Goal: Information Seeking & Learning: Understand process/instructions

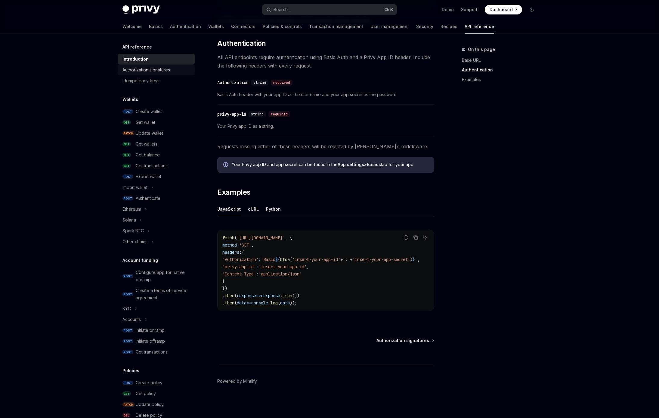
click at [151, 75] on link "Authorization signatures" at bounding box center [156, 69] width 77 height 11
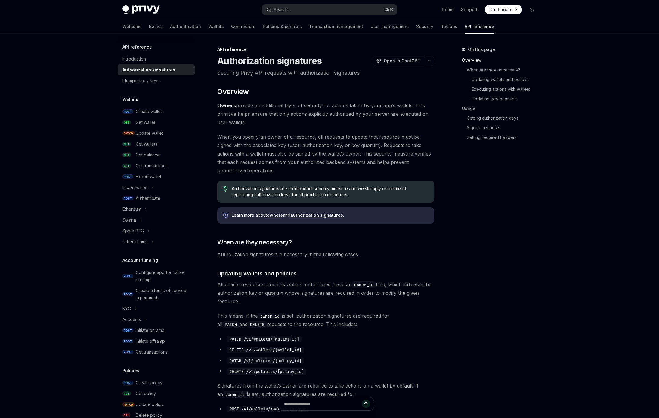
scroll to position [1, 0]
drag, startPoint x: 215, startPoint y: 135, endPoint x: 341, endPoint y: 123, distance: 126.7
click at [341, 123] on span "Owners provide an additional layer of security for actions taken by your app’s …" at bounding box center [325, 113] width 217 height 25
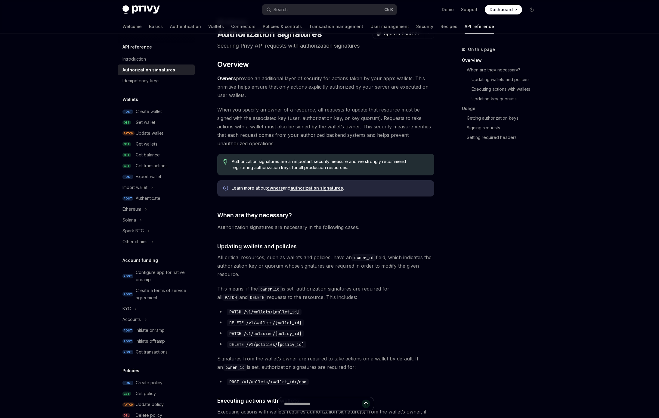
scroll to position [28, 0]
click at [135, 60] on div "Introduction" at bounding box center [134, 58] width 23 height 7
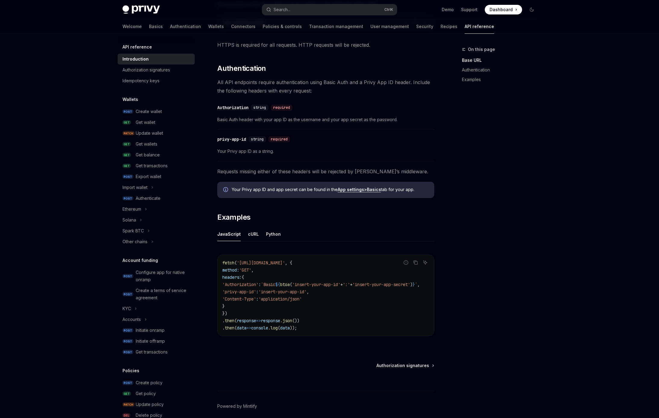
scroll to position [205, 0]
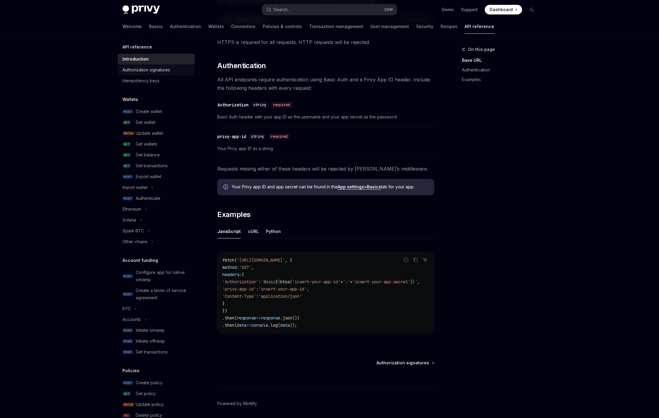
click at [146, 72] on div "Authorization signatures" at bounding box center [147, 69] width 48 height 7
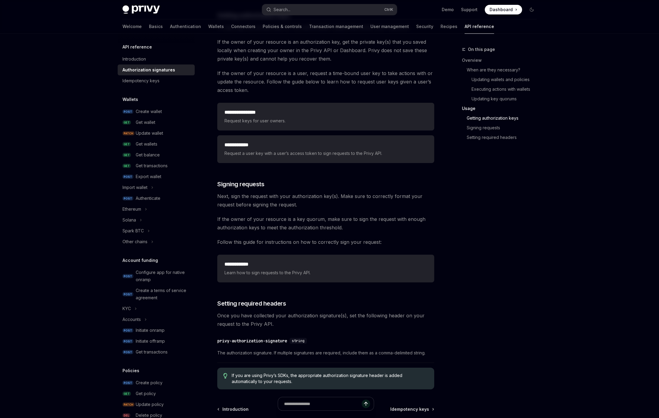
scroll to position [781, 0]
click at [306, 121] on span "Request keys for user owners." at bounding box center [326, 120] width 203 height 7
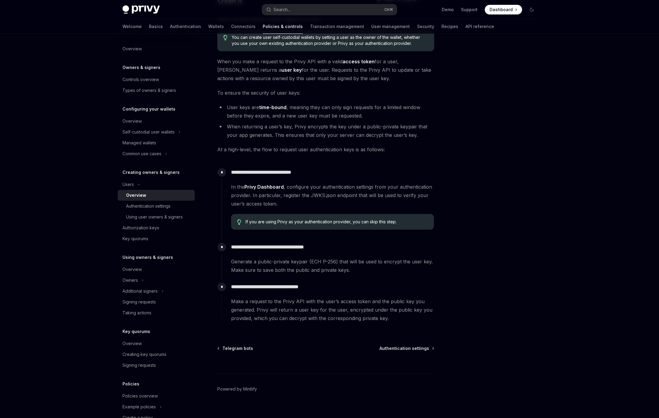
scroll to position [63, 0]
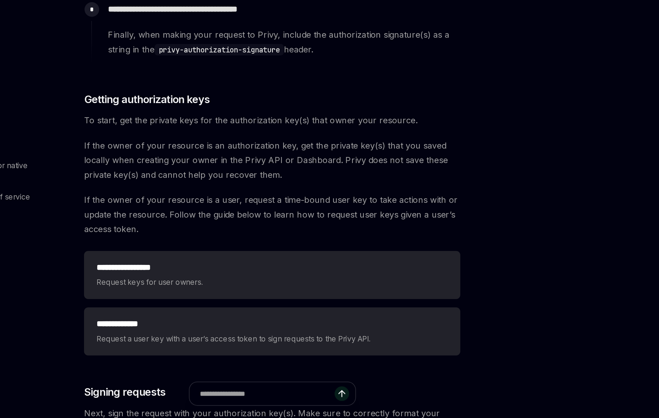
scroll to position [565, 0]
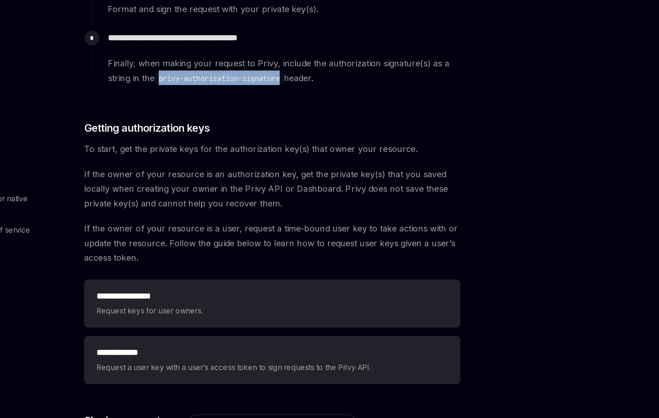
drag, startPoint x: 263, startPoint y: 203, endPoint x: 335, endPoint y: 201, distance: 72.6
click at [333, 201] on code "privy-authorization-signature" at bounding box center [295, 203] width 75 height 7
copy code "privy-authorization-signature"
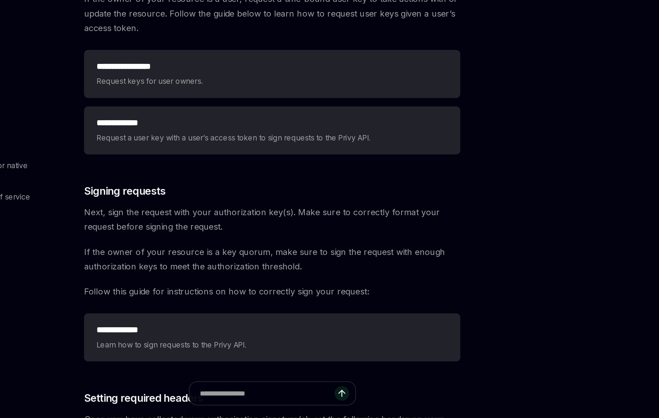
scroll to position [681, 0]
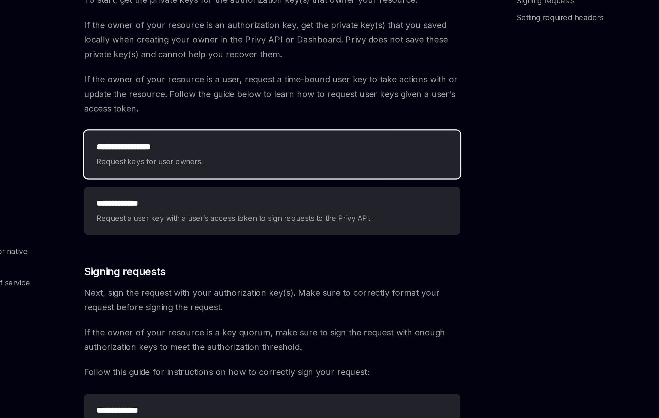
click at [273, 212] on h2 "**********" at bounding box center [326, 211] width 203 height 7
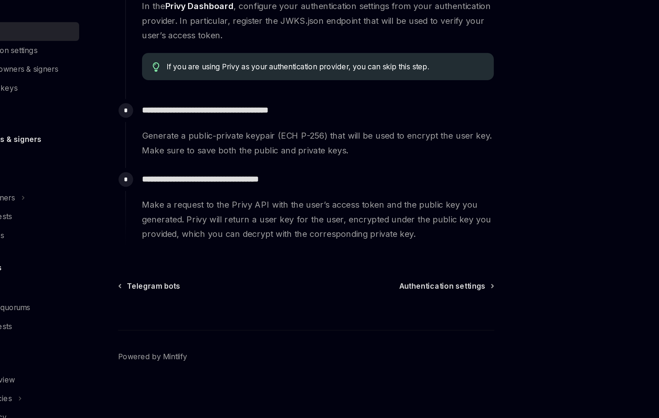
scroll to position [68, 0]
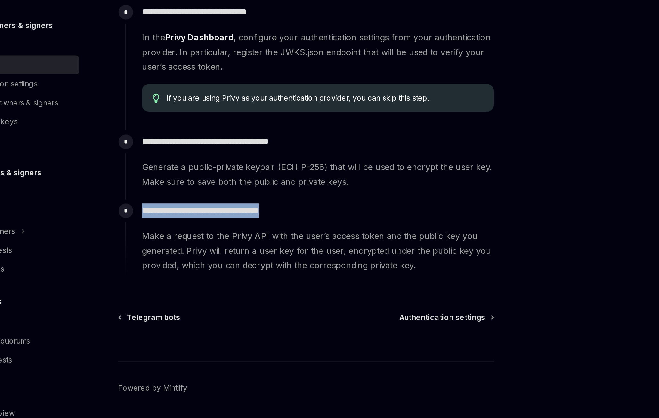
drag, startPoint x: 324, startPoint y: 280, endPoint x: 230, endPoint y: 281, distance: 93.9
click at [230, 281] on div "**********" at bounding box center [328, 293] width 213 height 42
copy p "**********"
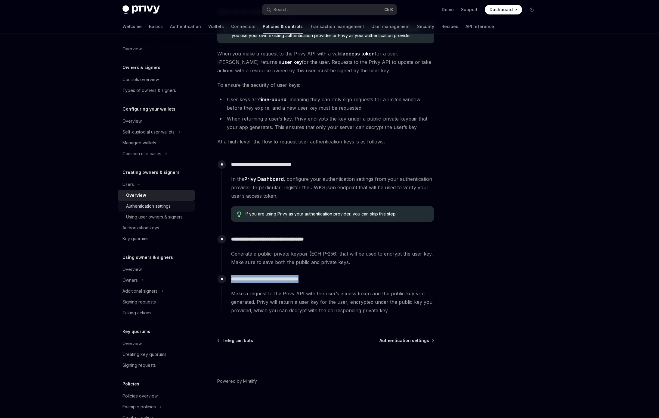
click at [166, 205] on div "Authentication settings" at bounding box center [148, 205] width 45 height 7
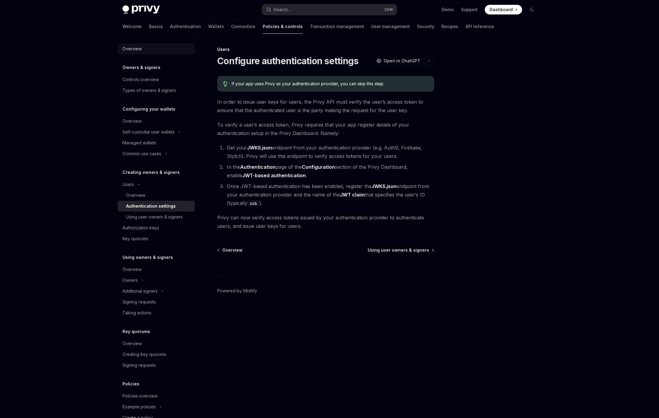
click at [134, 47] on div "Overview" at bounding box center [132, 48] width 19 height 7
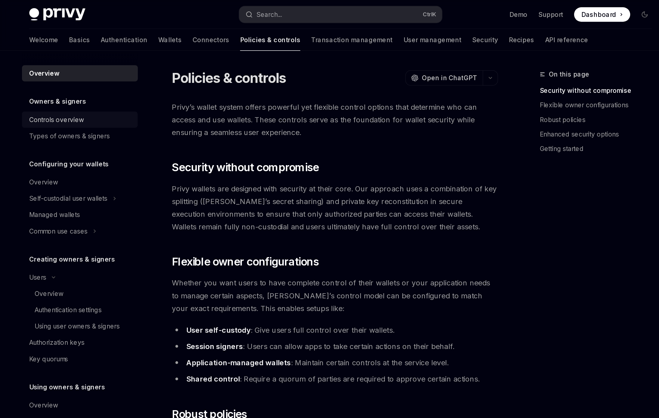
click at [145, 80] on div "Controls overview" at bounding box center [141, 79] width 36 height 7
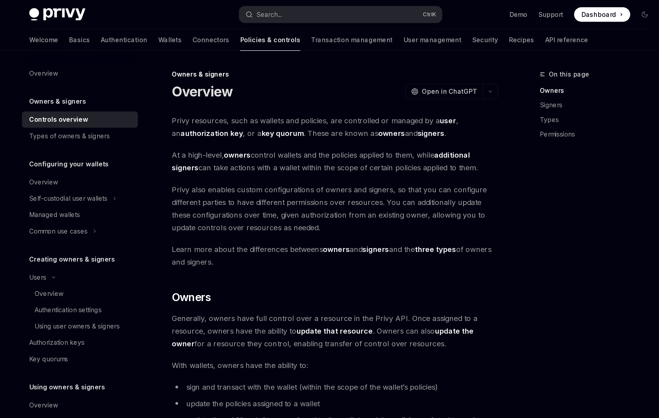
click at [145, 71] on div "Owners & signers Controls overview Types of owners & signers" at bounding box center [156, 80] width 77 height 32
click at [148, 67] on h5 "Owners & signers" at bounding box center [142, 67] width 38 height 7
click at [172, 90] on div "Types of owners & signers" at bounding box center [150, 90] width 54 height 7
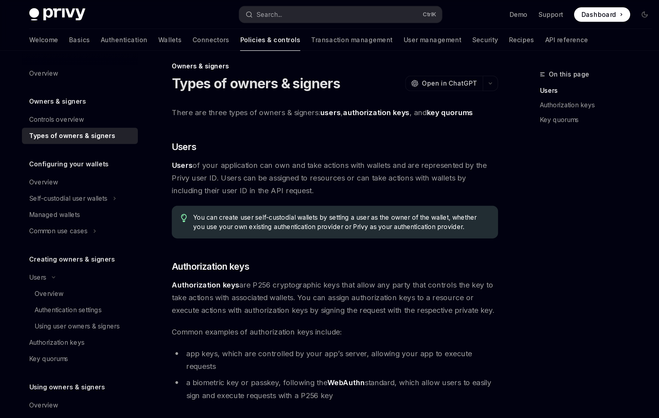
scroll to position [3, 0]
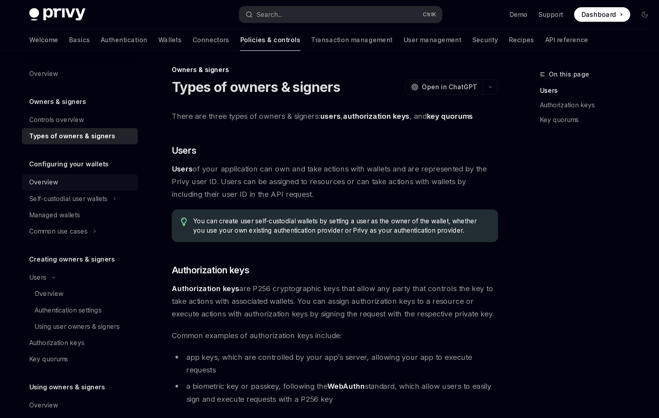
click at [157, 120] on div "Overview" at bounding box center [157, 120] width 69 height 7
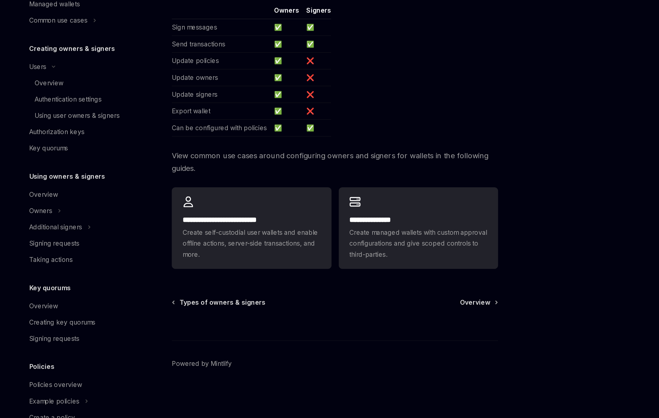
scroll to position [4, 0]
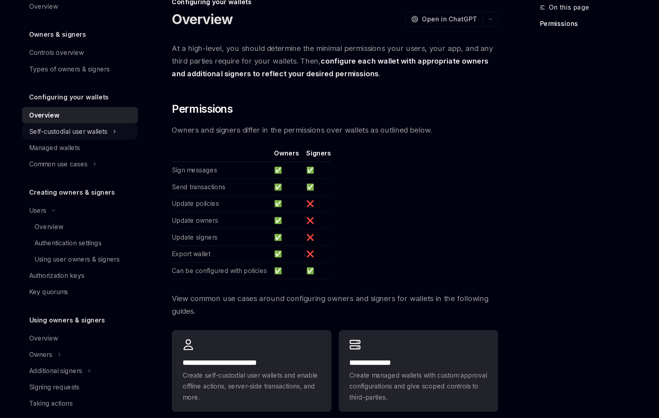
click at [167, 132] on div "Self-custodial user wallets" at bounding box center [149, 131] width 52 height 7
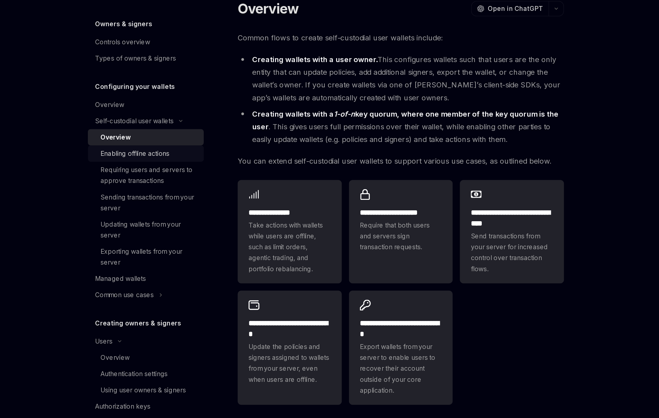
click at [143, 155] on div "Enabling offline actions" at bounding box center [149, 153] width 46 height 7
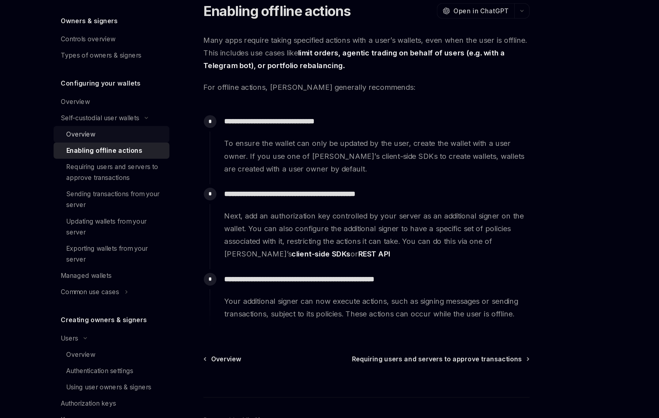
click at [153, 142] on div "Overview" at bounding box center [158, 142] width 65 height 7
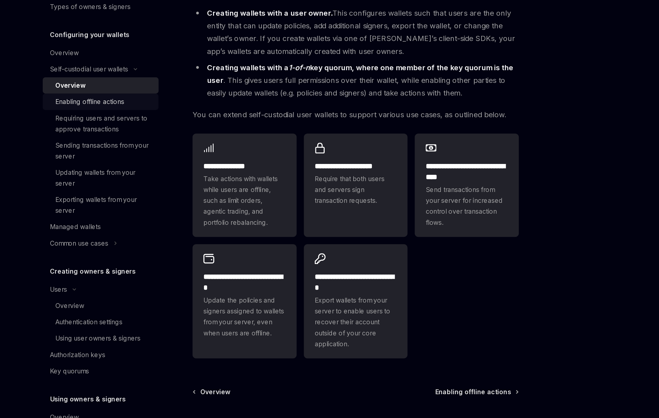
click at [155, 153] on div "Enabling offline actions" at bounding box center [149, 153] width 46 height 7
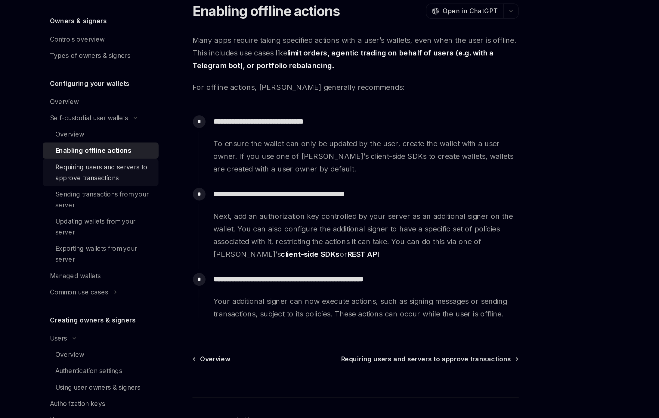
click at [167, 172] on div "Requiring users and servers to approve transactions" at bounding box center [158, 168] width 65 height 14
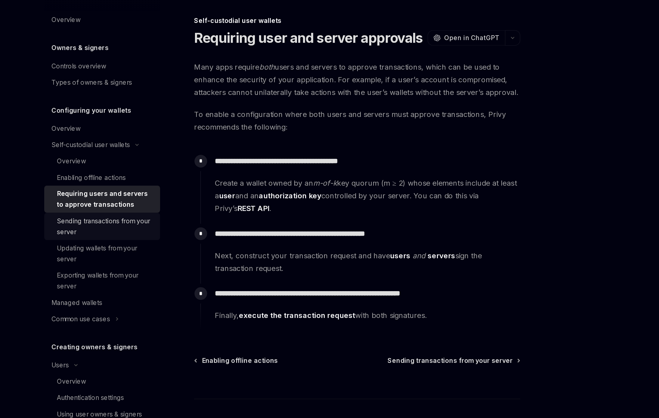
click at [156, 187] on div "Sending transactions from your server" at bounding box center [158, 186] width 65 height 14
type textarea "*"
